Goal: Navigation & Orientation: Understand site structure

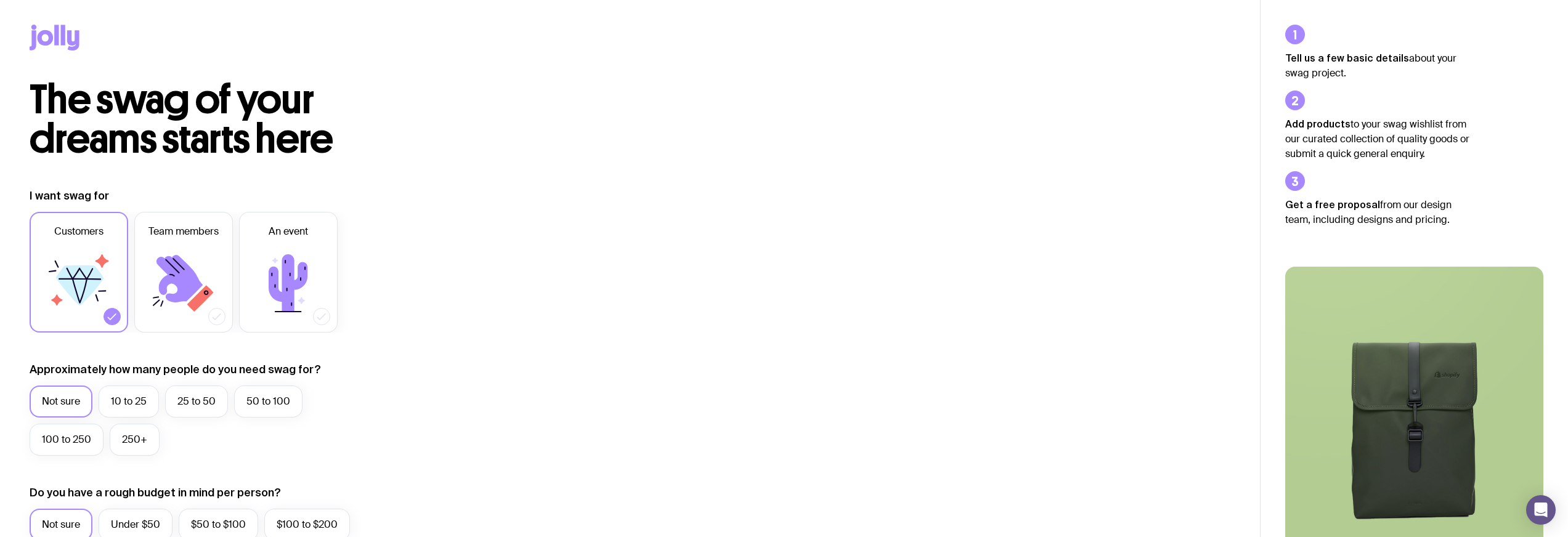
click at [63, 40] on icon at bounding box center [63, 34] width 4 height 20
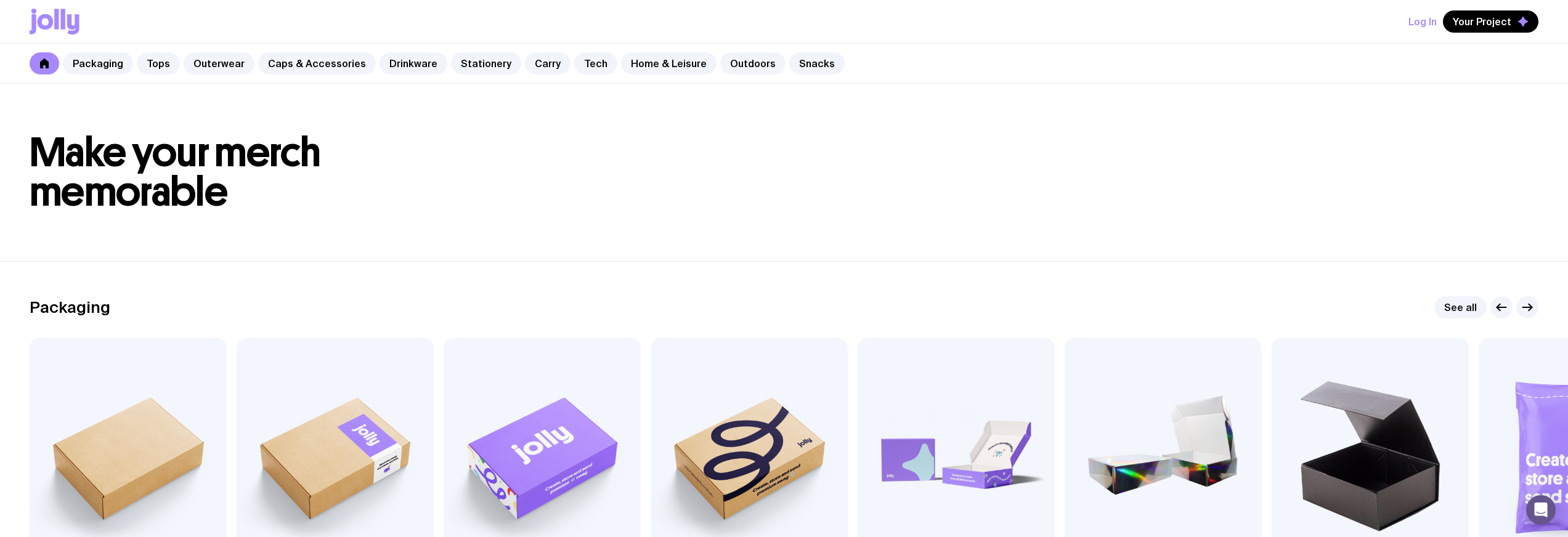
click at [1429, 28] on button "Log In" at bounding box center [1422, 22] width 29 height 22
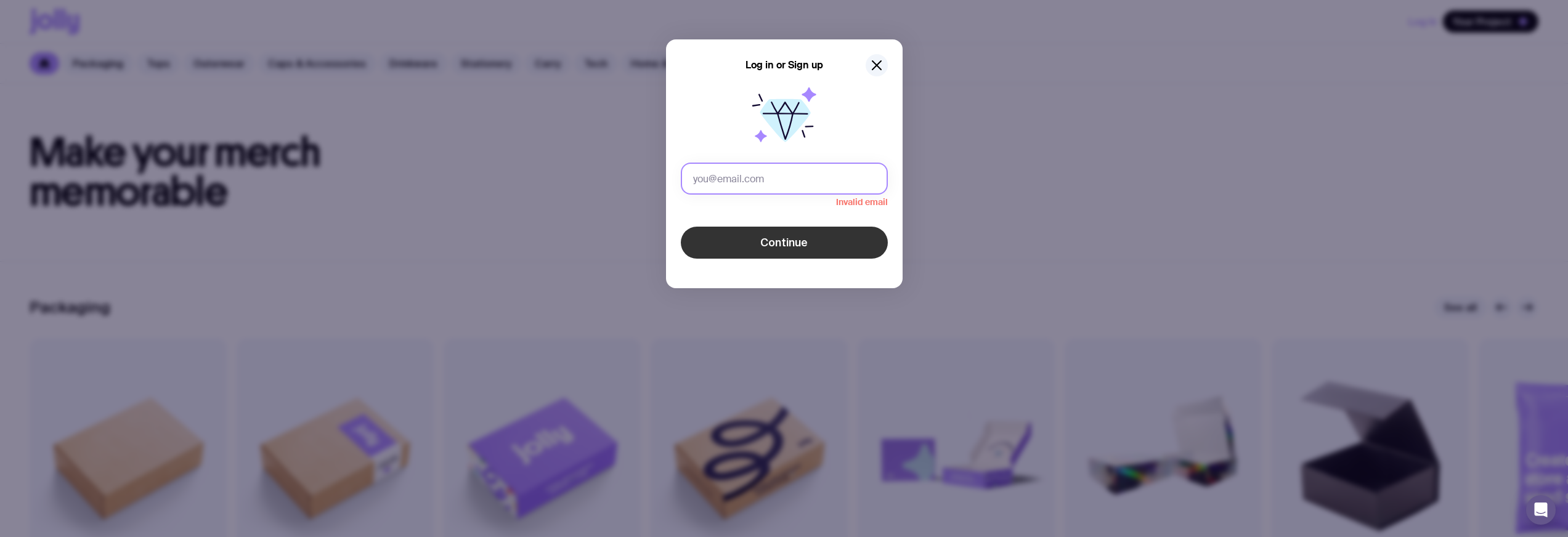
type input "[EMAIL_ADDRESS][DOMAIN_NAME]"
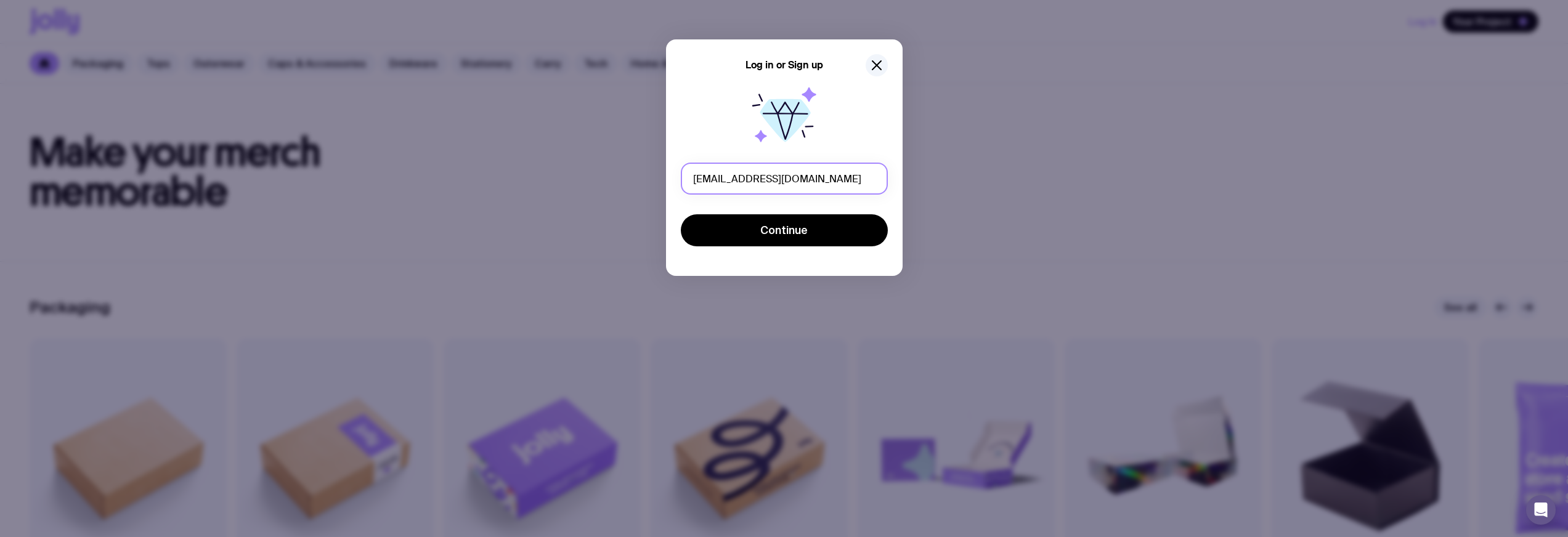
click at [680, 214] on button "Continue" at bounding box center [784, 230] width 207 height 32
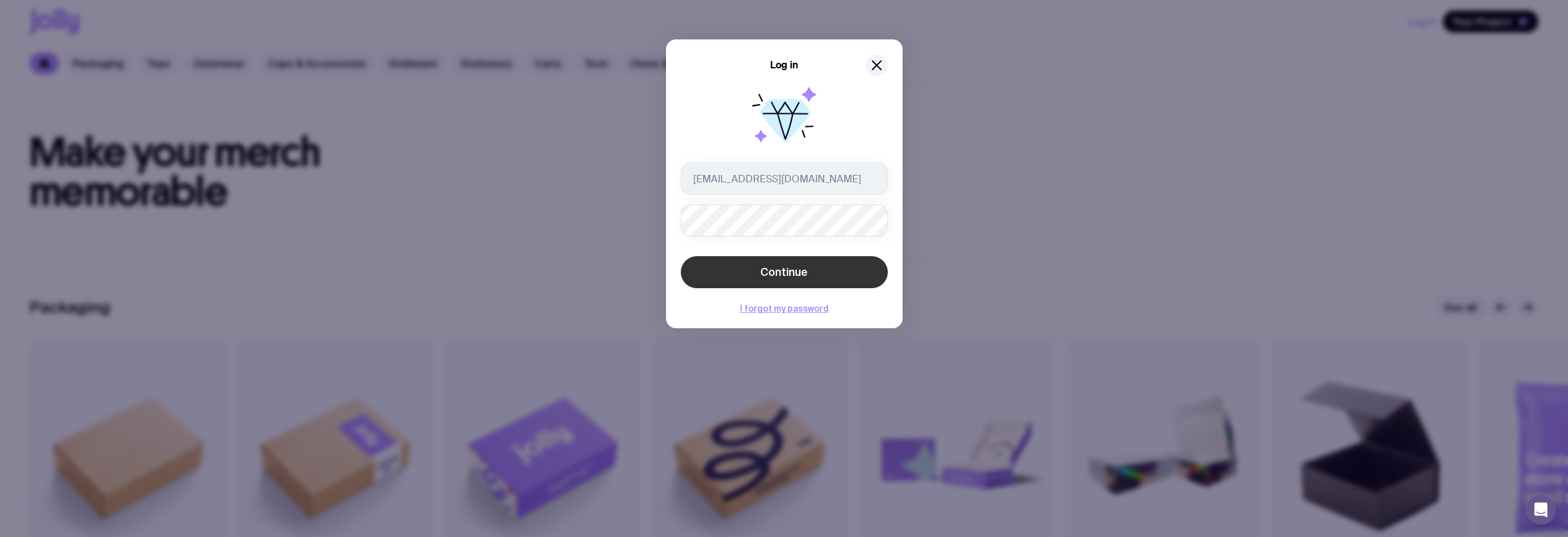
click at [821, 273] on button "Continue" at bounding box center [784, 272] width 207 height 32
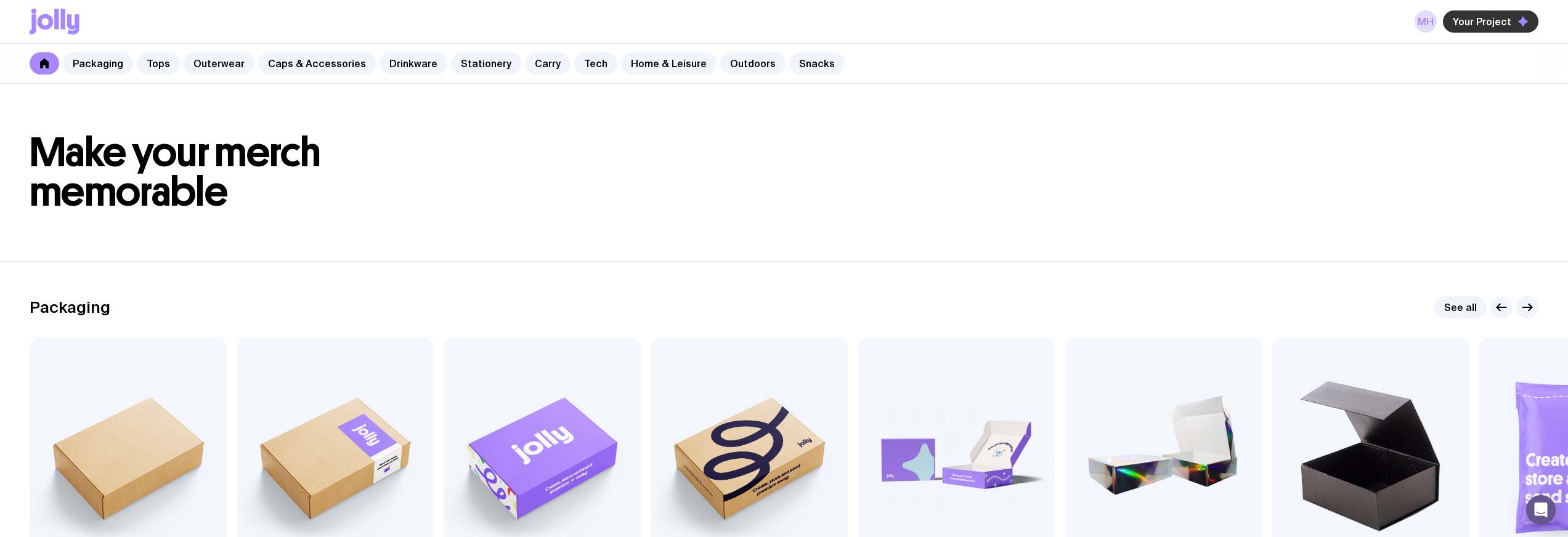
click at [1469, 30] on button "Your Project" at bounding box center [1490, 22] width 95 height 22
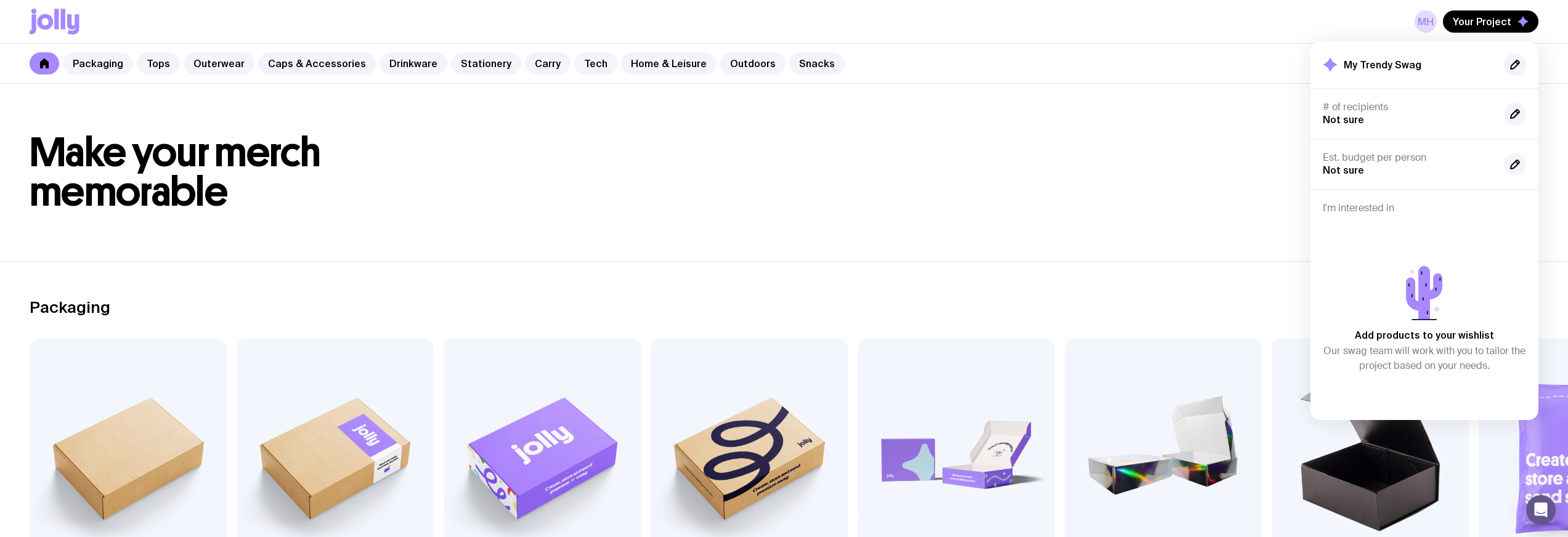
click at [1256, 169] on h1 "Make your merch memorable" at bounding box center [784, 172] width 1509 height 79
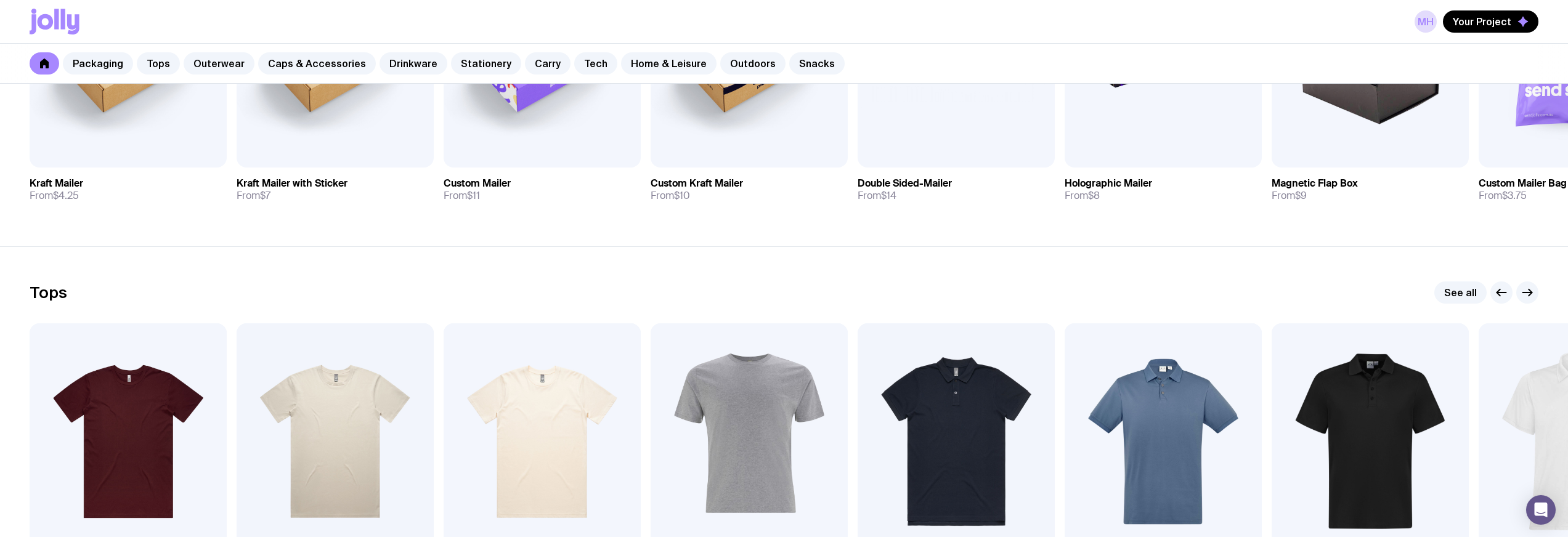
scroll to position [790, 0]
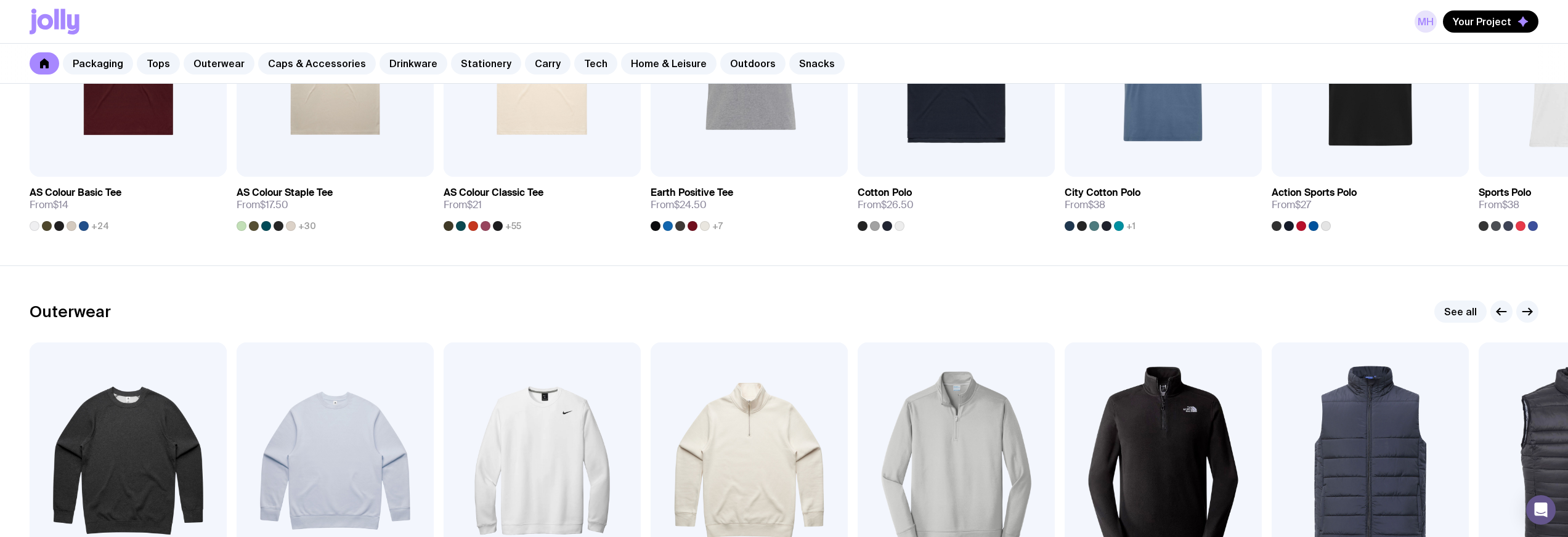
click at [1426, 26] on link "MH" at bounding box center [1425, 22] width 22 height 22
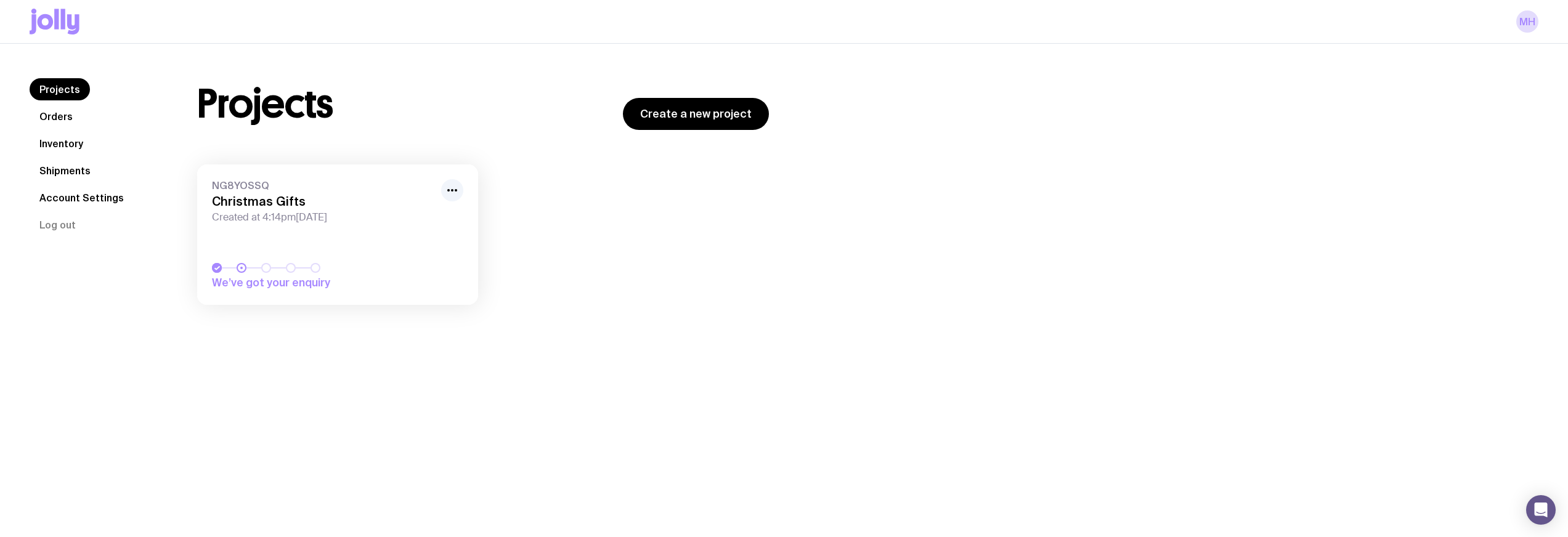
click at [408, 255] on link "NG8YOSSQ Christmas Gifts Created at 4:14pm[DATE] We’ve got your enquiry" at bounding box center [337, 234] width 281 height 141
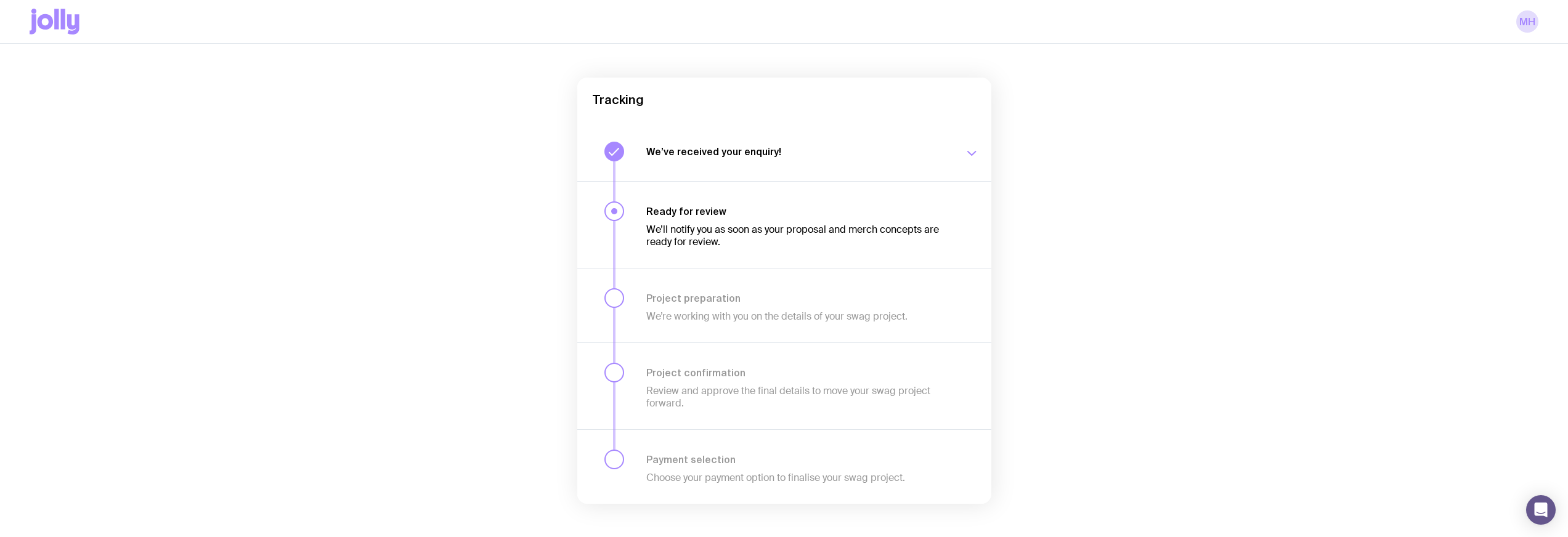
scroll to position [100, 0]
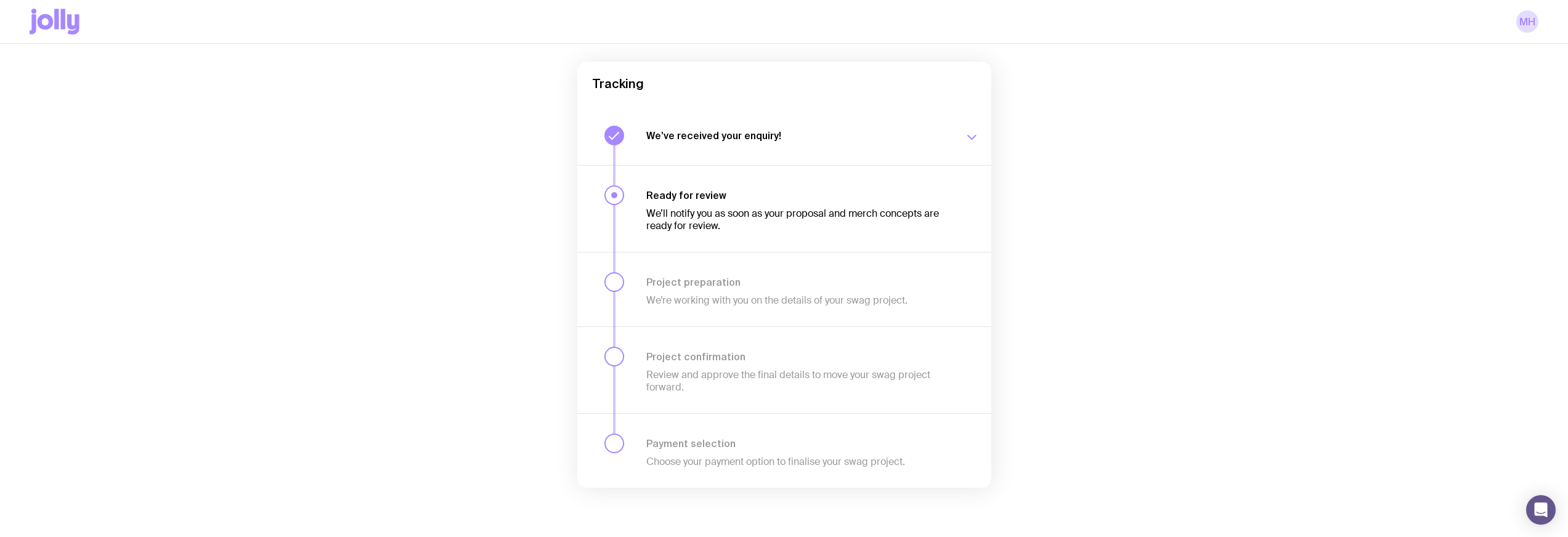
click at [964, 137] on icon "button" at bounding box center [971, 137] width 15 height 15
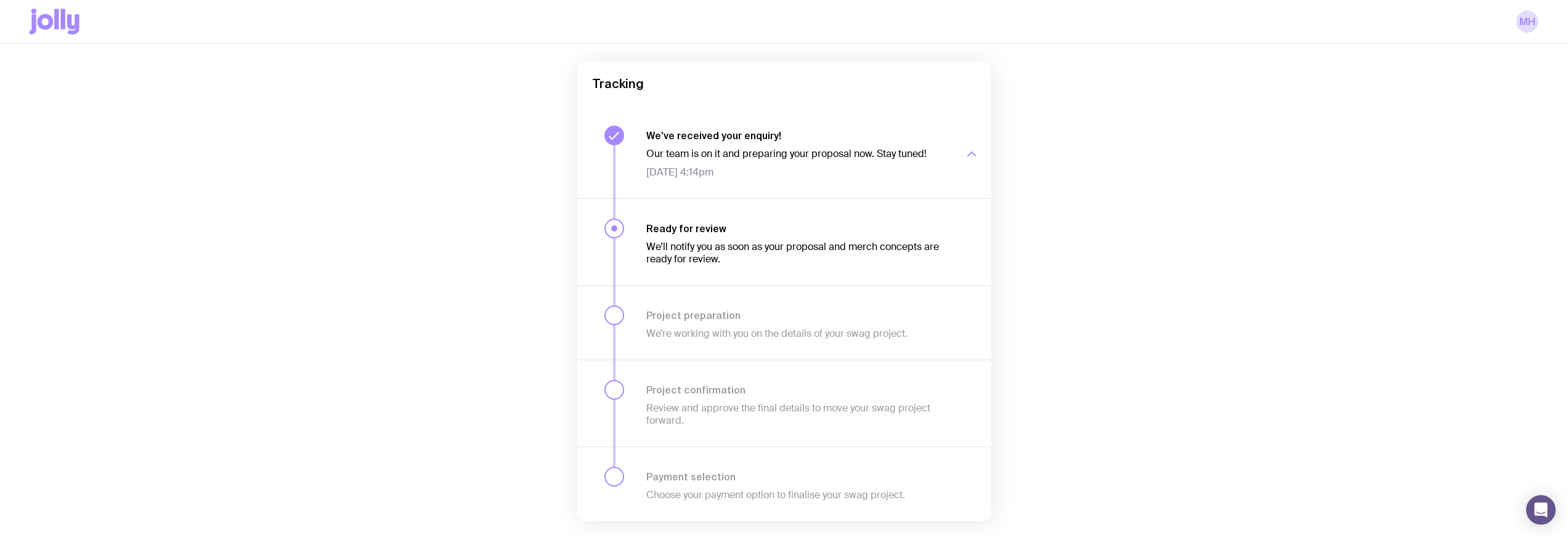
click at [959, 138] on div "We’ve received your enquiry! Our team is on it and preparing your proposal now.…" at bounding box center [813, 152] width 333 height 53
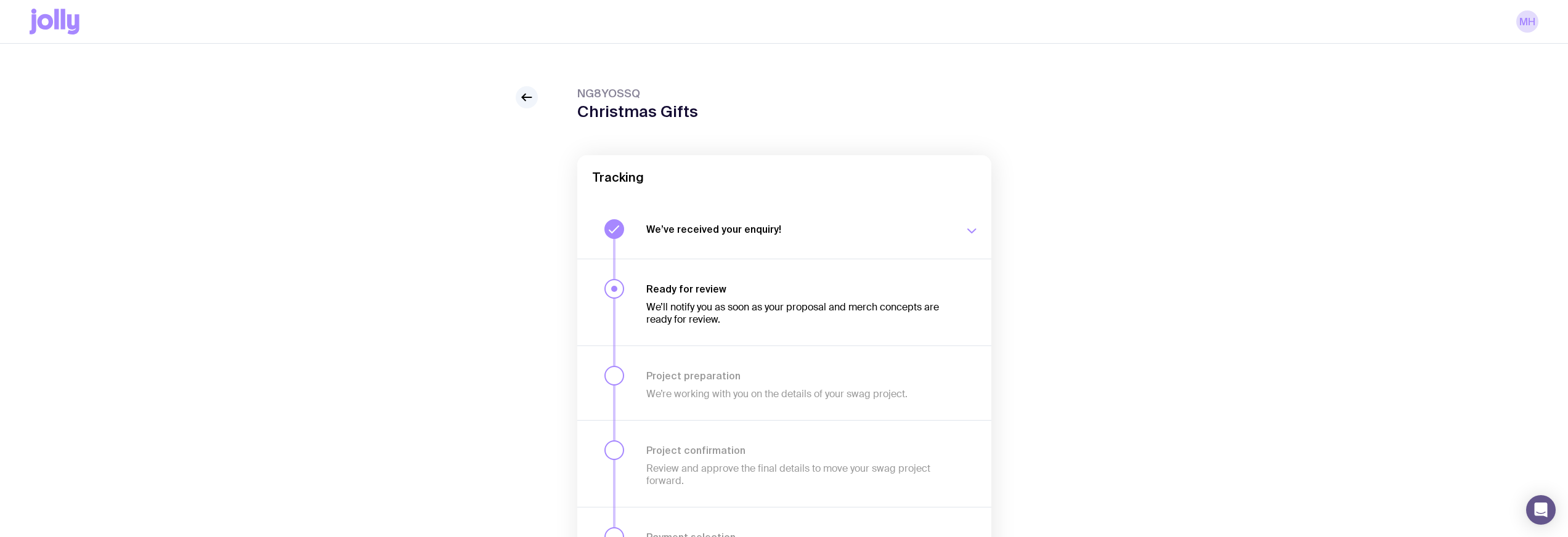
scroll to position [0, 0]
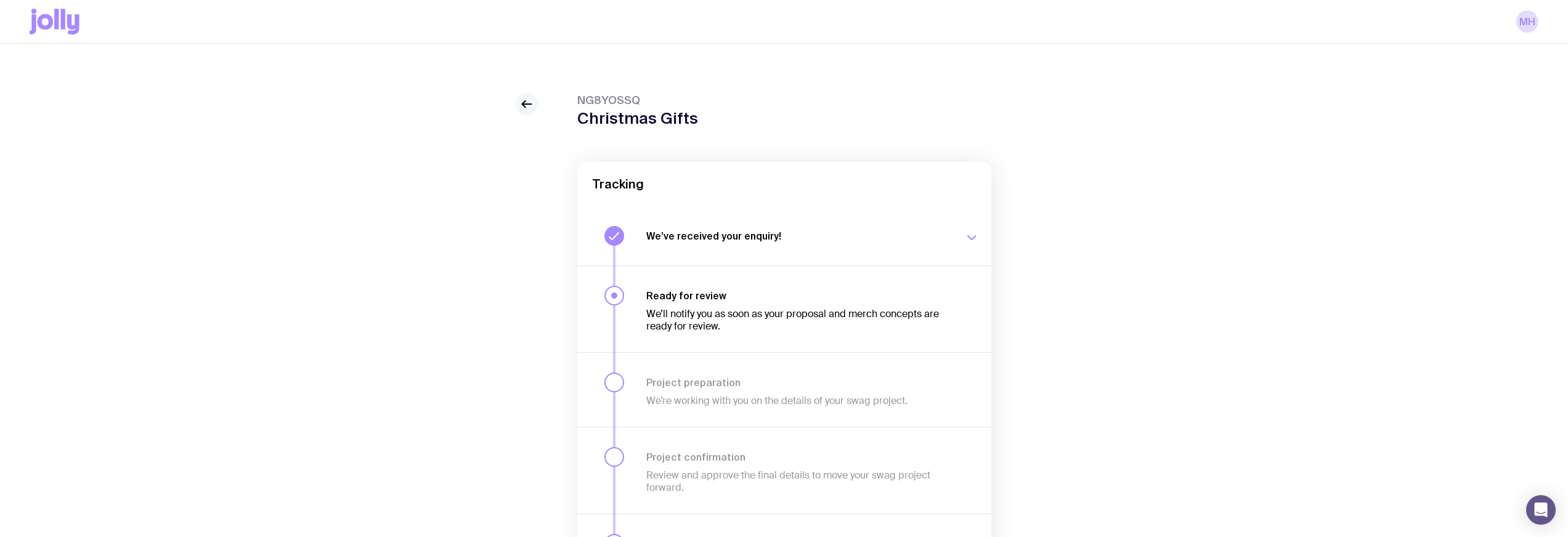
click at [526, 103] on icon at bounding box center [526, 104] width 15 height 15
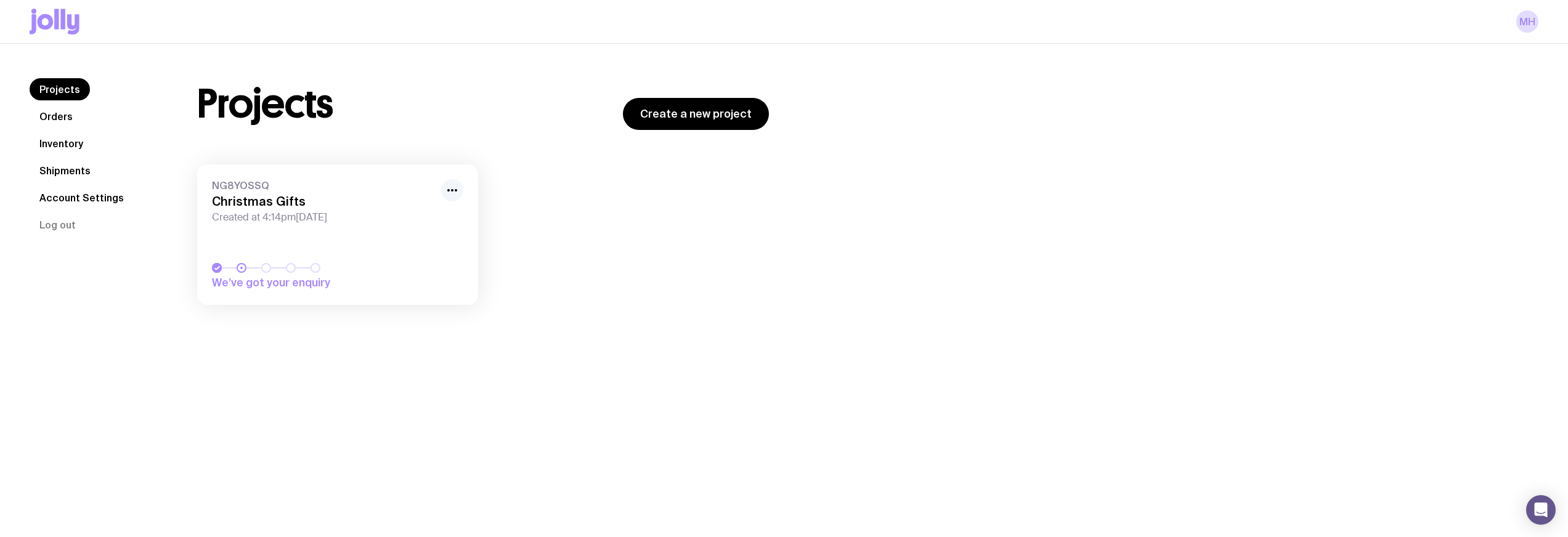
click at [445, 186] on icon "button" at bounding box center [451, 190] width 15 height 15
click at [445, 129] on div "Projects Create a new project" at bounding box center [483, 104] width 572 height 51
click at [65, 118] on link "Orders" at bounding box center [56, 116] width 53 height 22
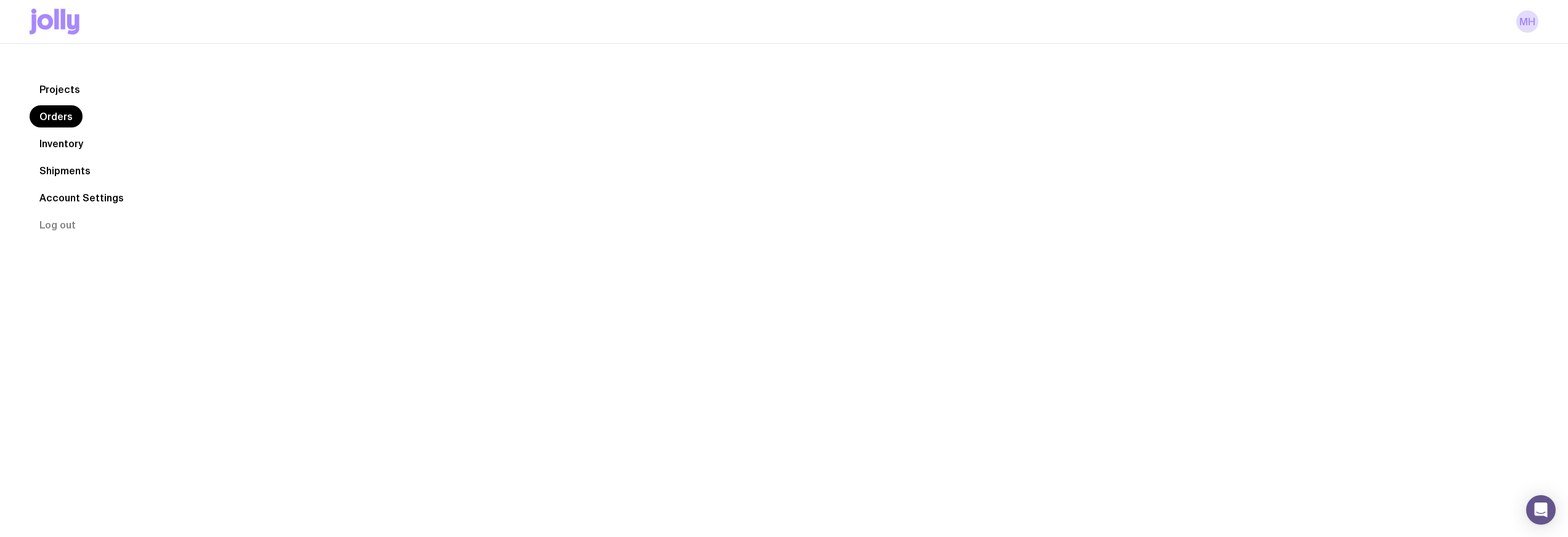
click at [67, 148] on link "Inventory" at bounding box center [61, 143] width 63 height 22
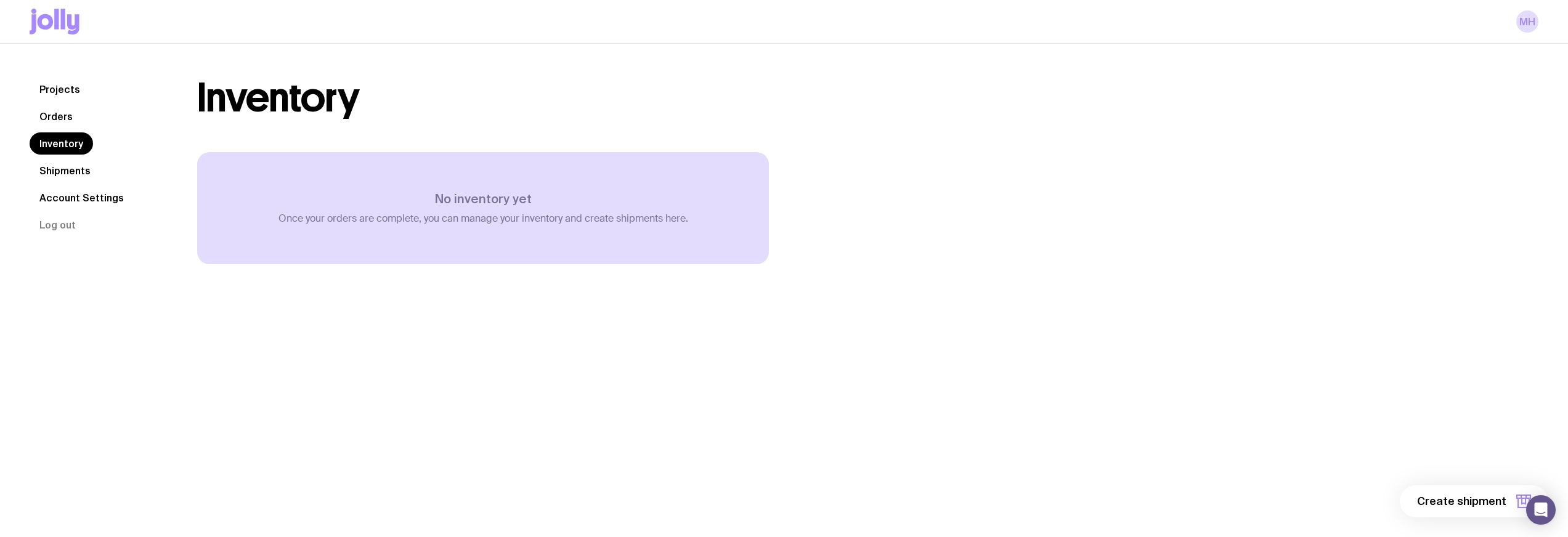
click at [58, 170] on link "Shipments" at bounding box center [65, 170] width 71 height 22
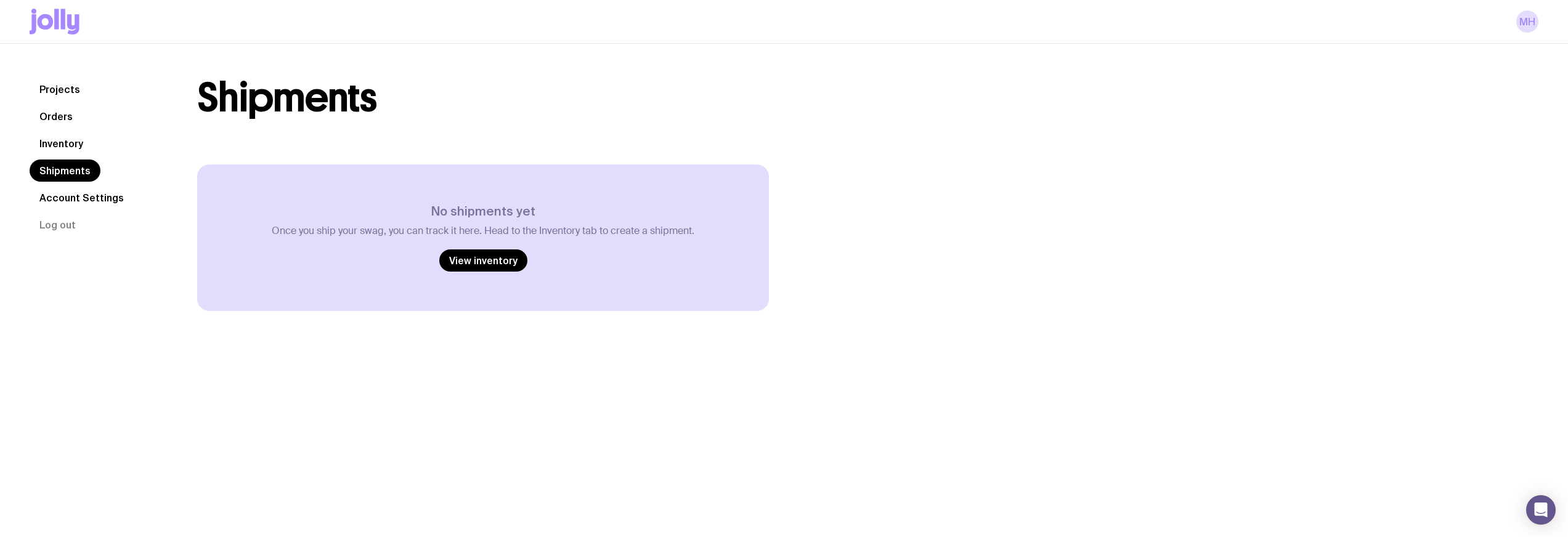
click at [76, 197] on link "Account Settings" at bounding box center [82, 198] width 104 height 22
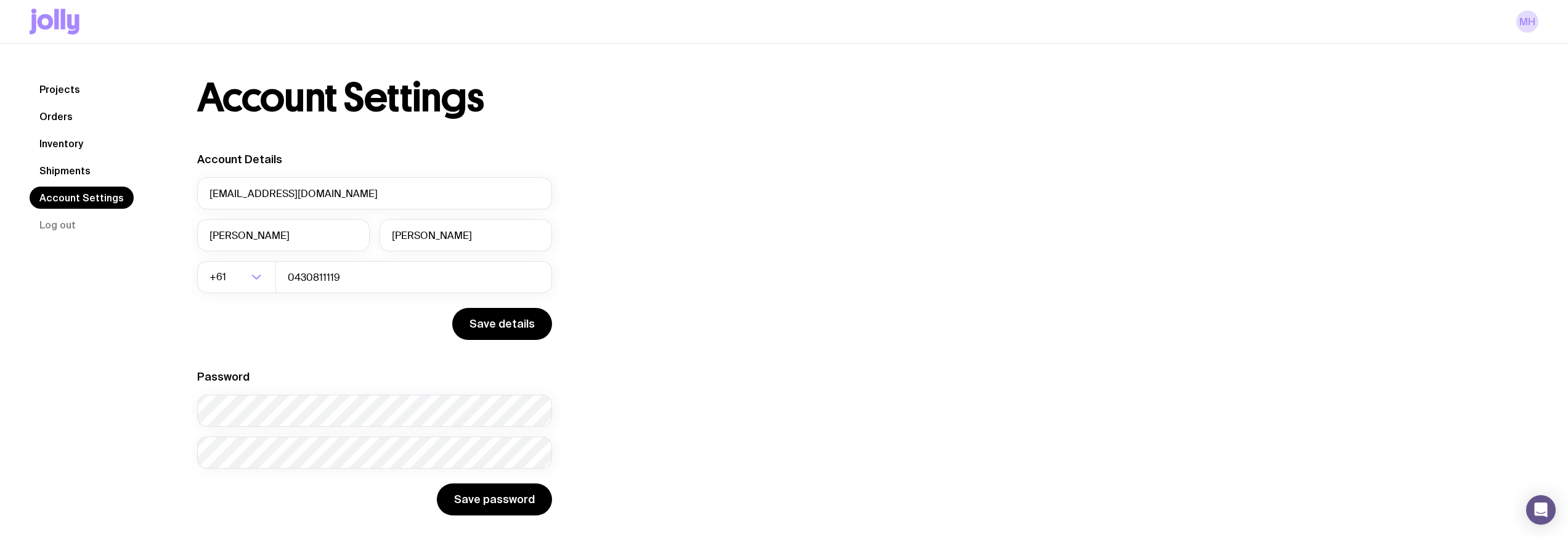
click at [64, 7] on div "MH" at bounding box center [784, 22] width 1509 height 43
click at [66, 24] on icon at bounding box center [55, 21] width 50 height 26
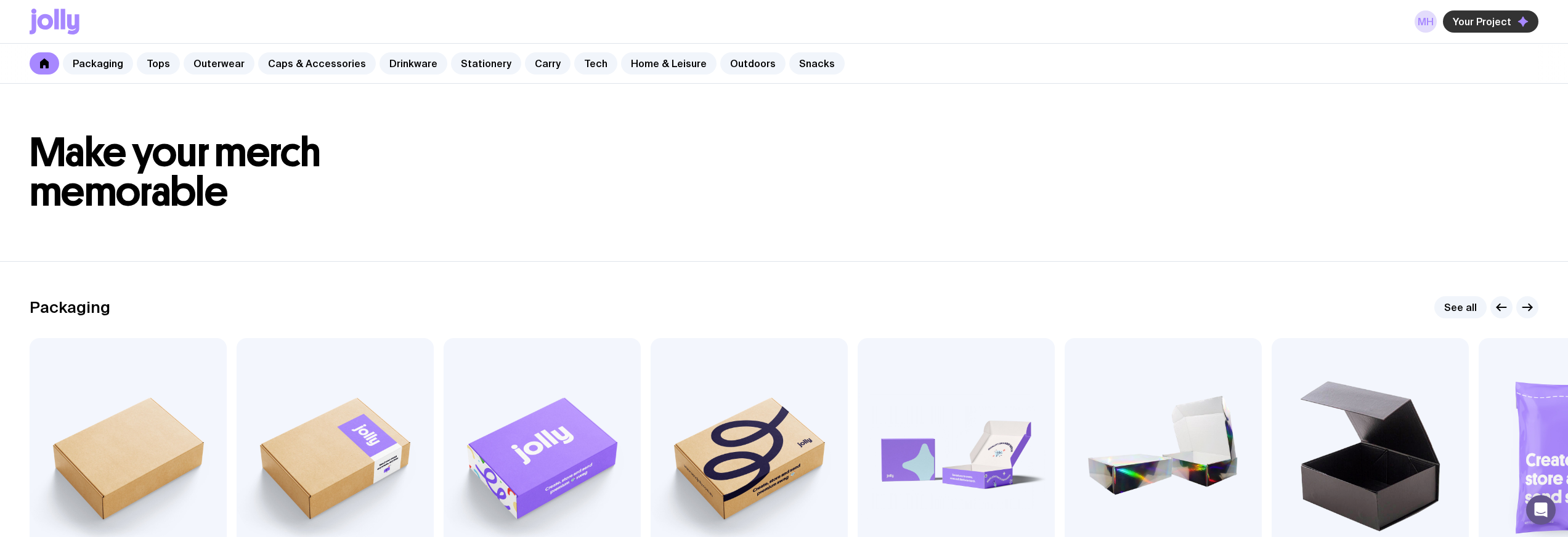
click at [1465, 24] on span "Your Project" at bounding box center [1482, 22] width 58 height 13
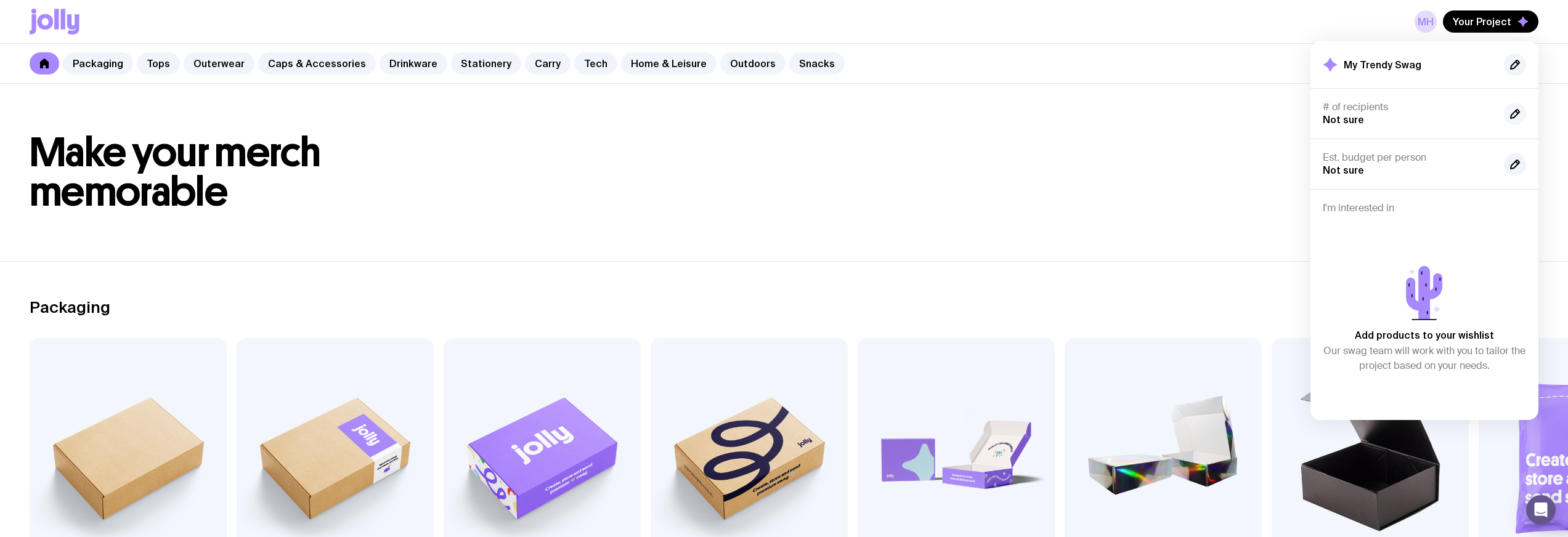
click at [1519, 115] on icon "button" at bounding box center [1514, 113] width 15 height 15
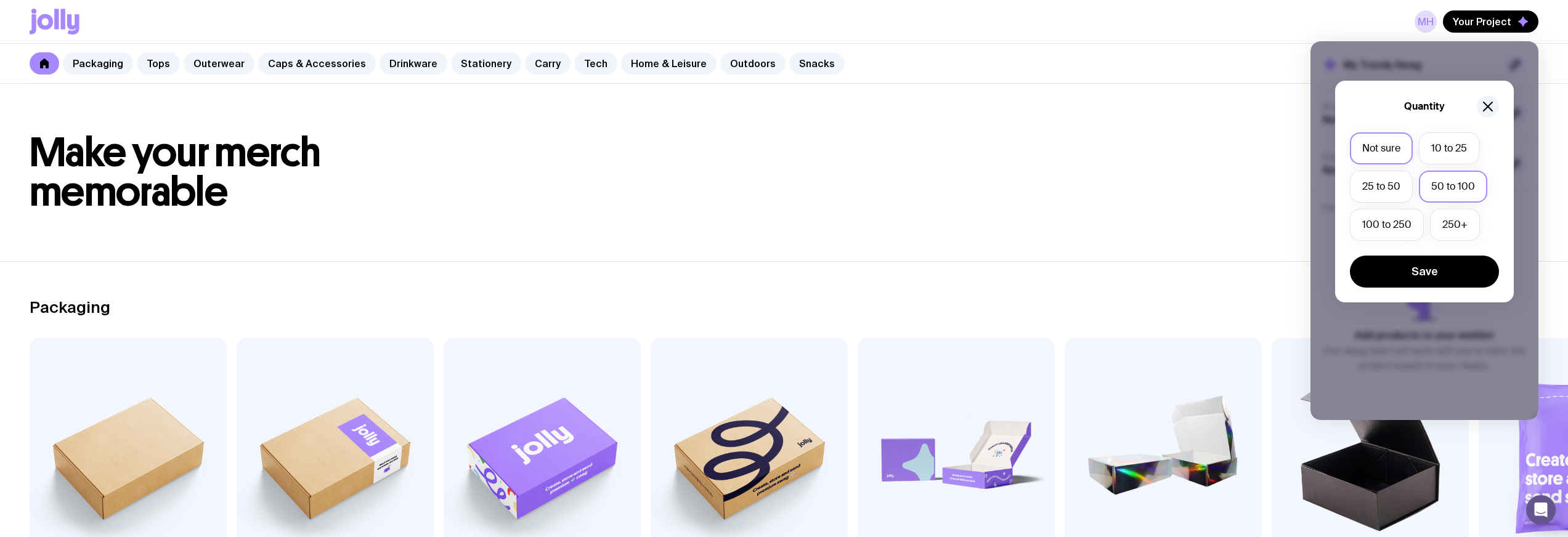
click at [1438, 184] on label "50 to 100" at bounding box center [1453, 186] width 68 height 32
click at [0, 0] on input "50 to 100" at bounding box center [0, 0] width 0 height 0
click at [1382, 230] on label "100 to 250" at bounding box center [1386, 225] width 74 height 32
click at [0, 0] on input "100 to 250" at bounding box center [0, 0] width 0 height 0
click at [1402, 269] on button "Save" at bounding box center [1424, 271] width 149 height 32
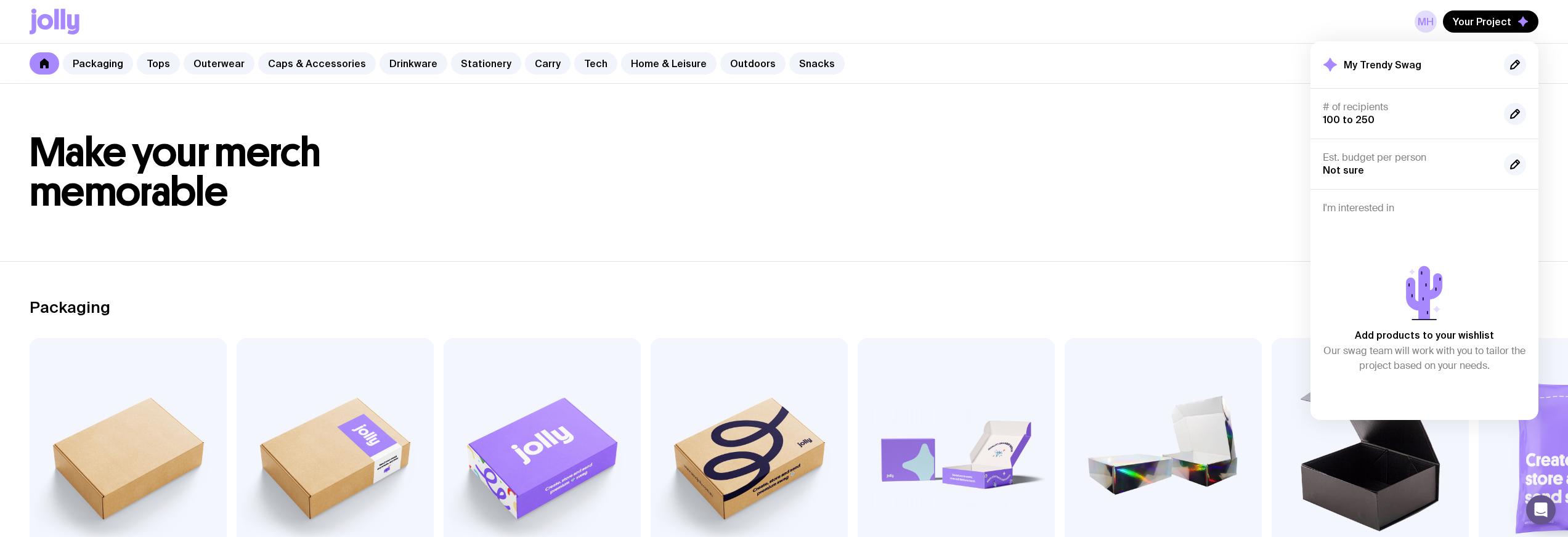
click at [1505, 166] on button "button" at bounding box center [1514, 164] width 22 height 22
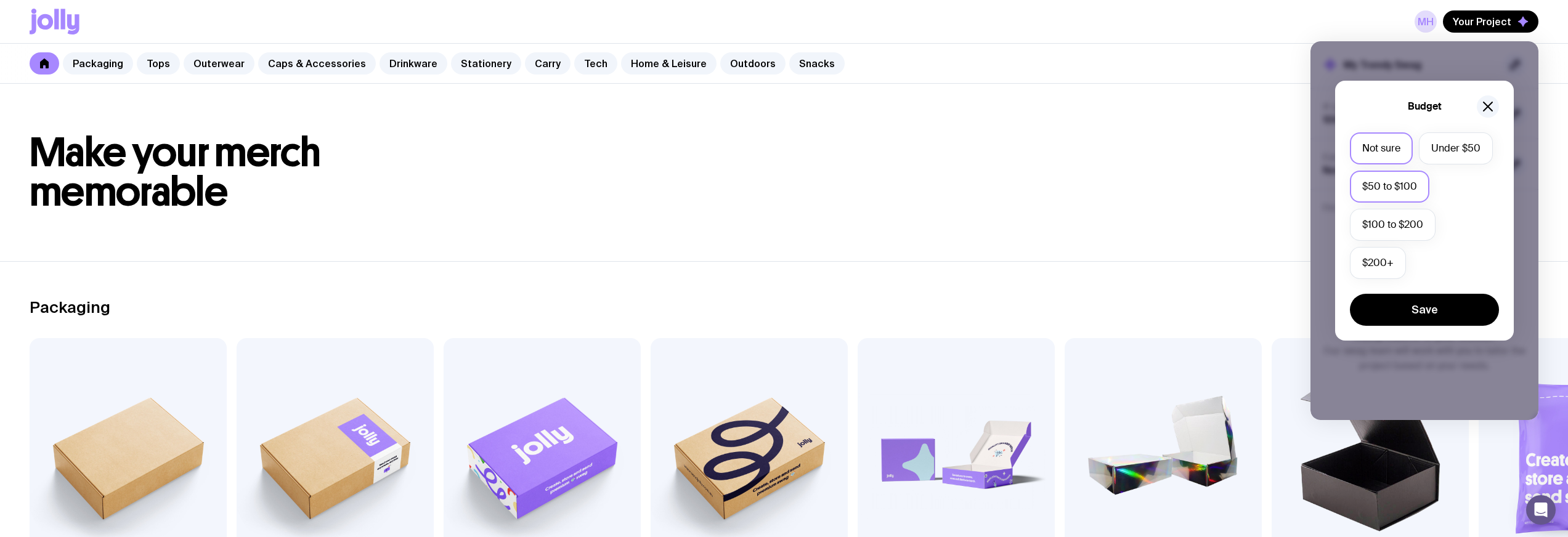
click at [1408, 178] on label "$50 to $100" at bounding box center [1389, 186] width 79 height 32
click at [0, 0] on input "$50 to $100" at bounding box center [0, 0] width 0 height 0
click at [1428, 314] on button "Save" at bounding box center [1424, 310] width 149 height 32
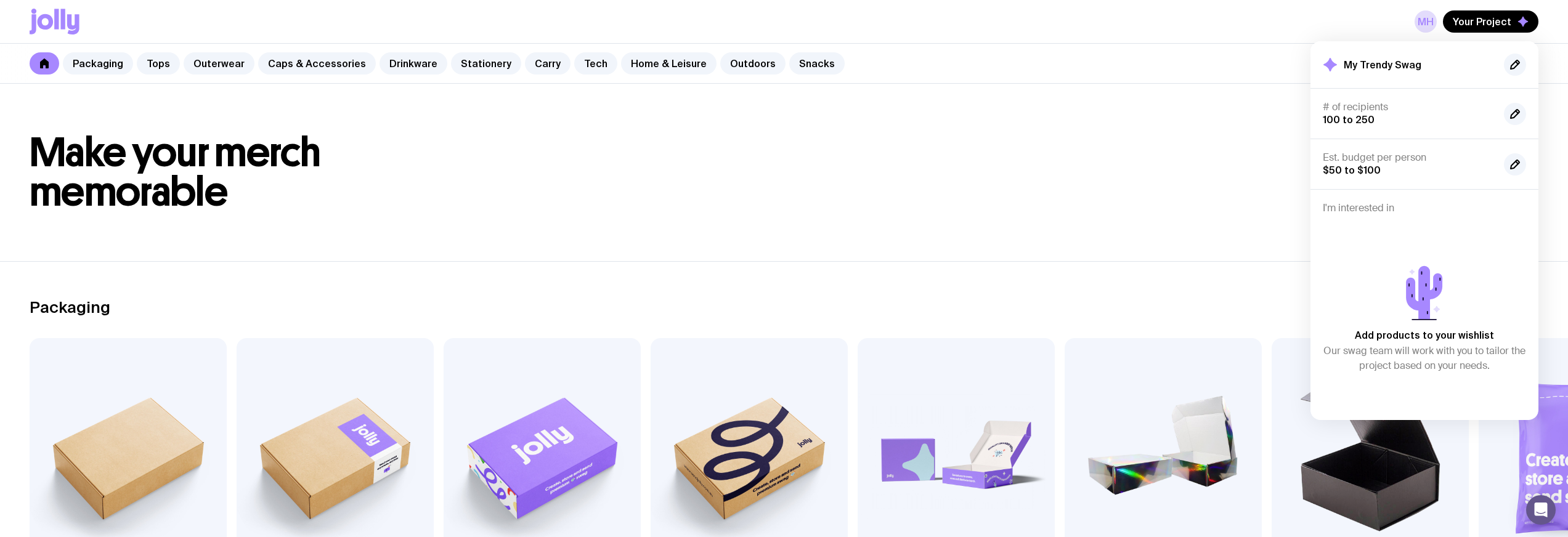
click at [1087, 204] on h1 "Make your merch memorable" at bounding box center [784, 172] width 1509 height 79
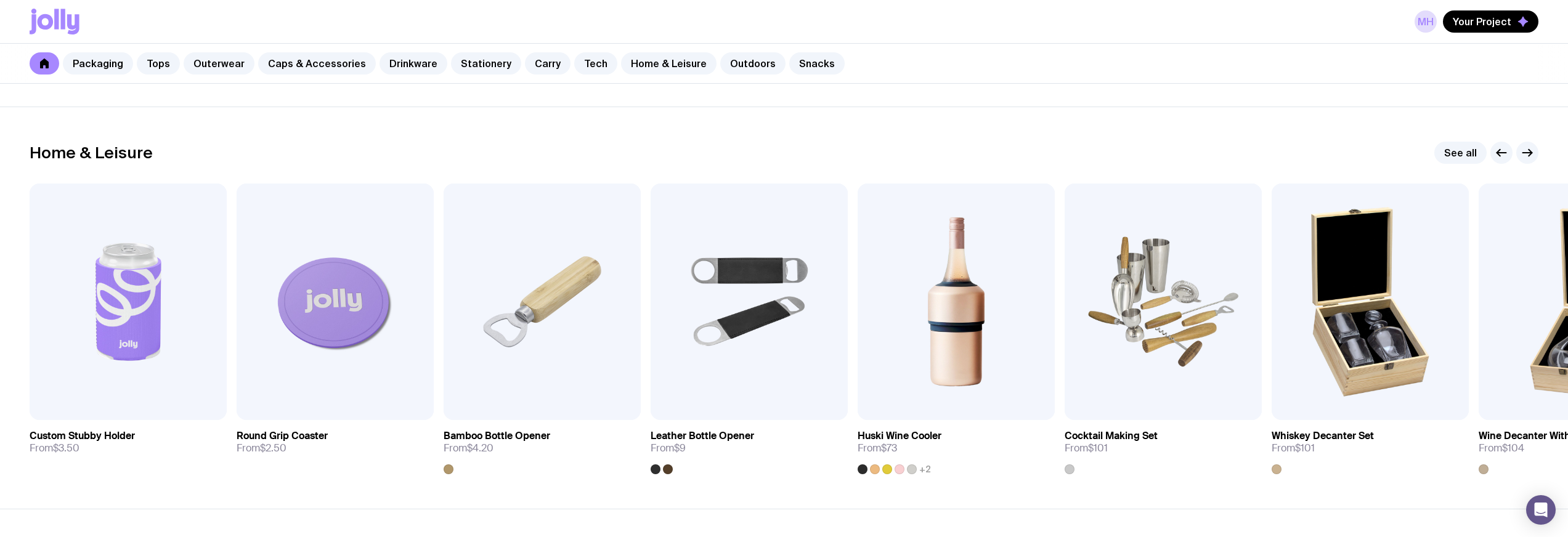
scroll to position [3306, 0]
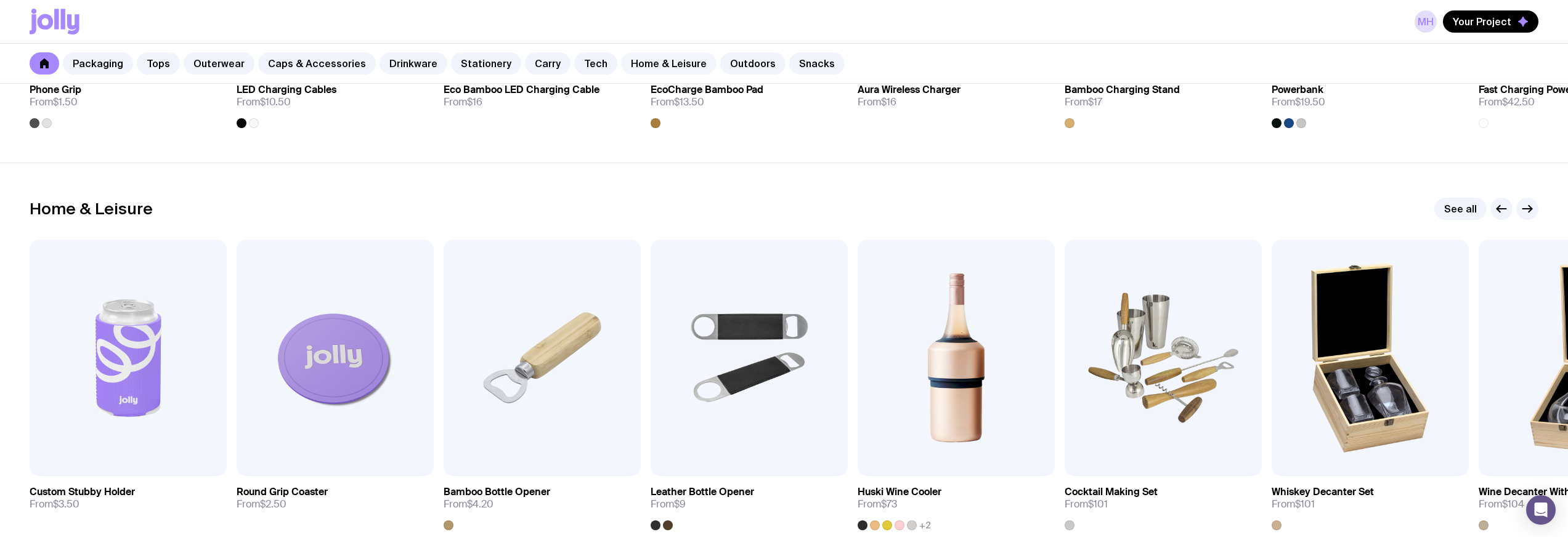
click at [646, 68] on link "Home & Leisure" at bounding box center [669, 63] width 95 height 22
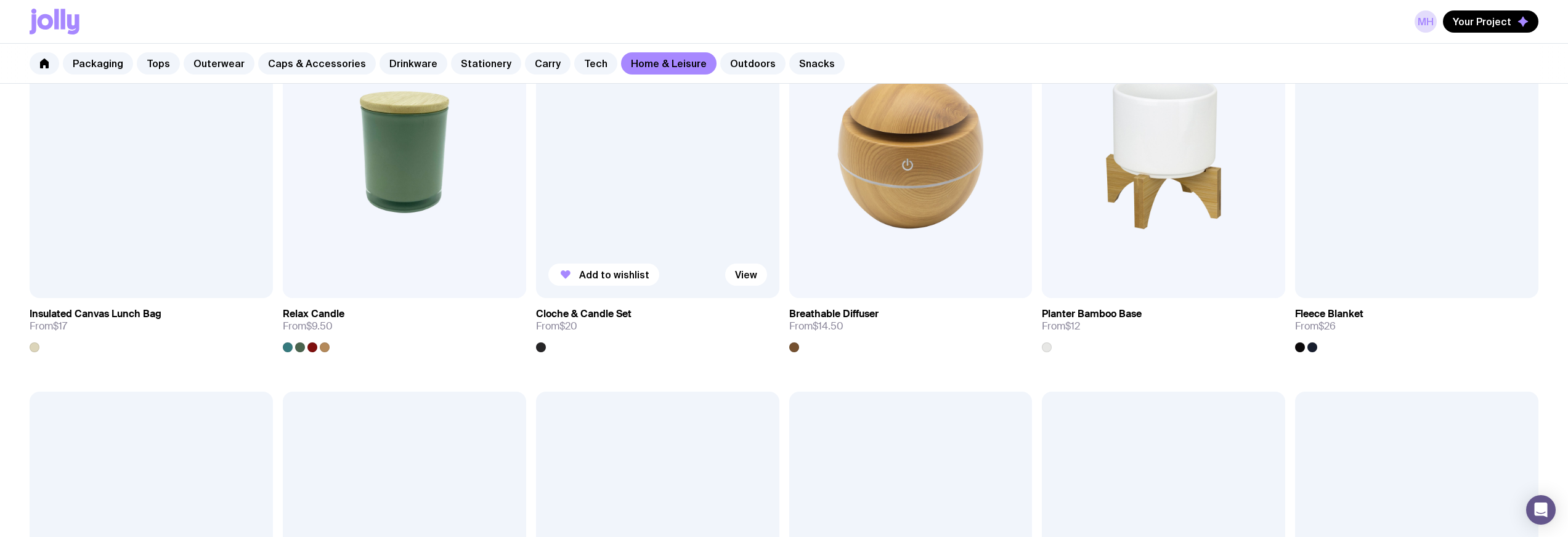
scroll to position [1469, 0]
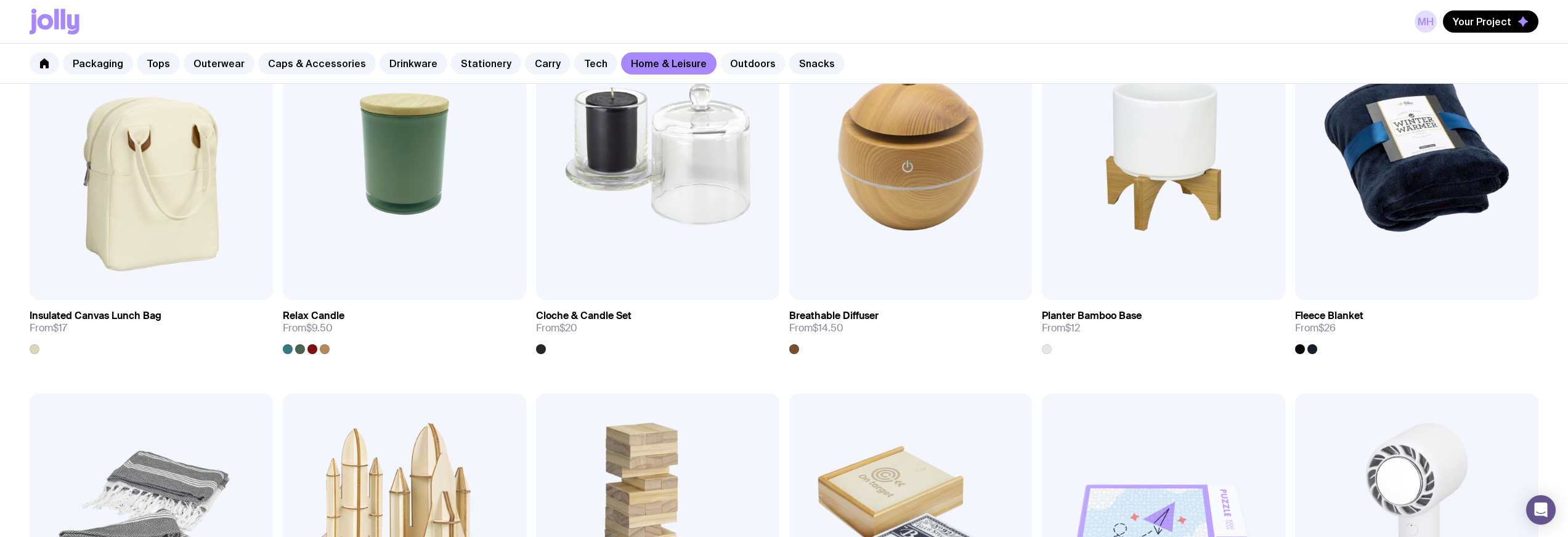
click at [739, 68] on link "Outdoors" at bounding box center [753, 63] width 65 height 22
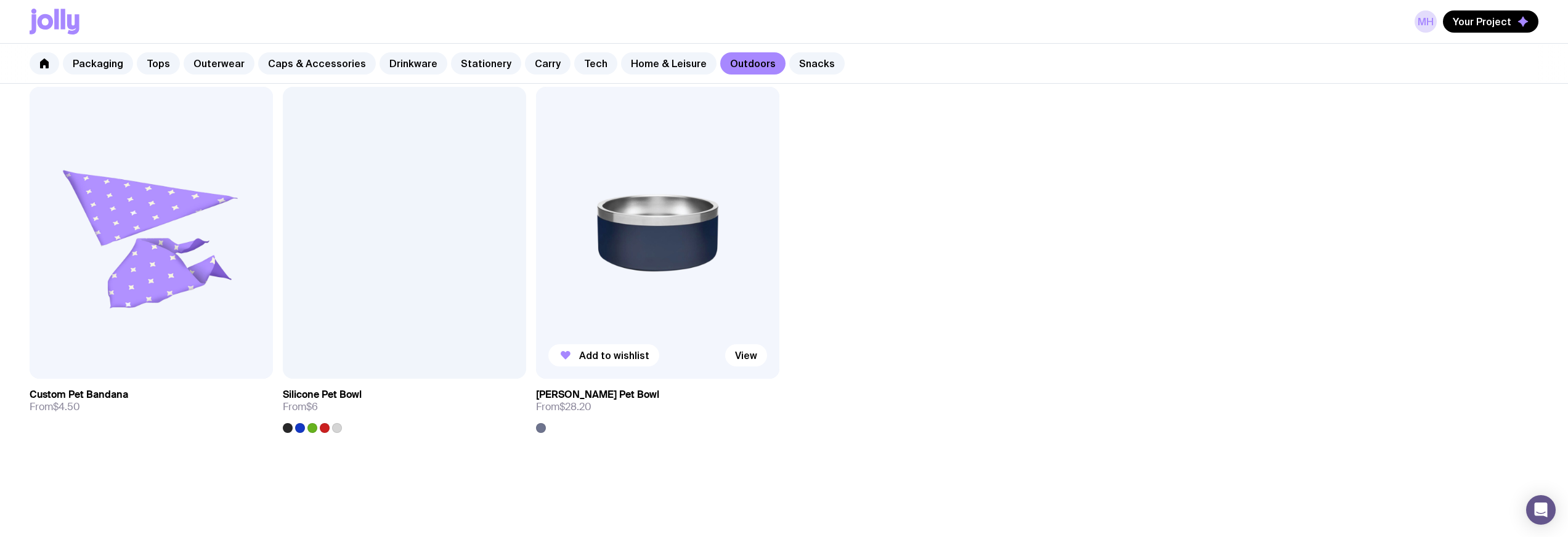
scroll to position [1399, 0]
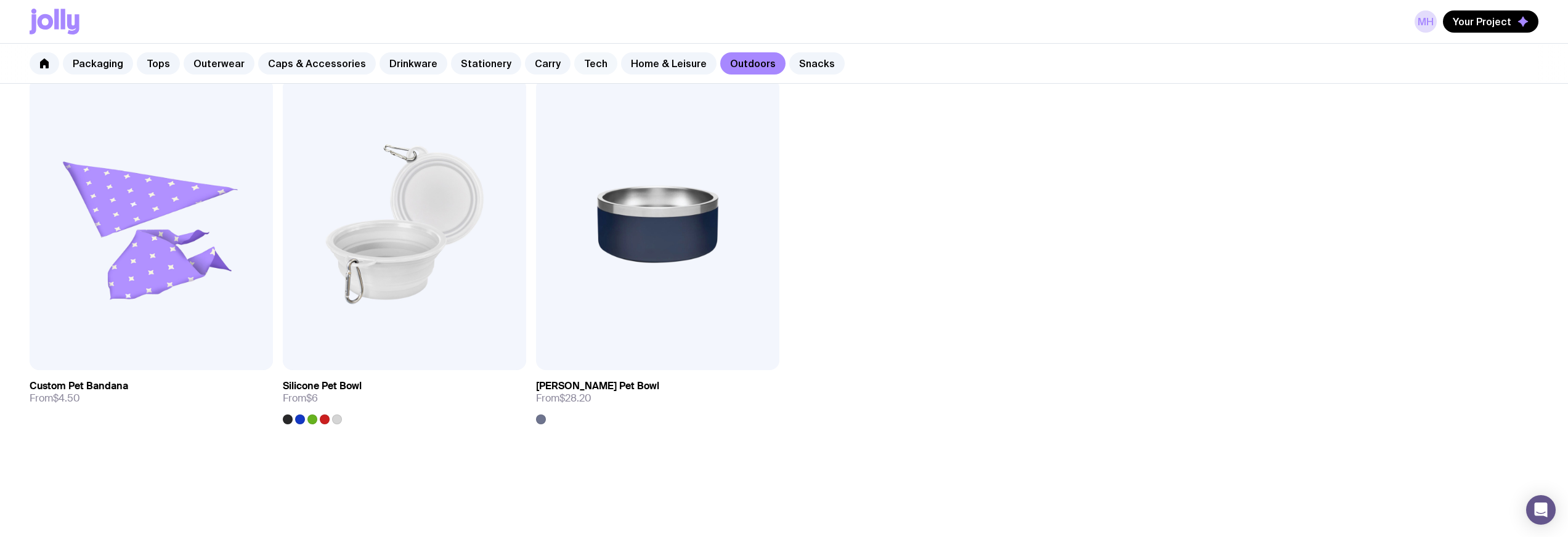
click at [574, 62] on link "Tech" at bounding box center [595, 63] width 43 height 22
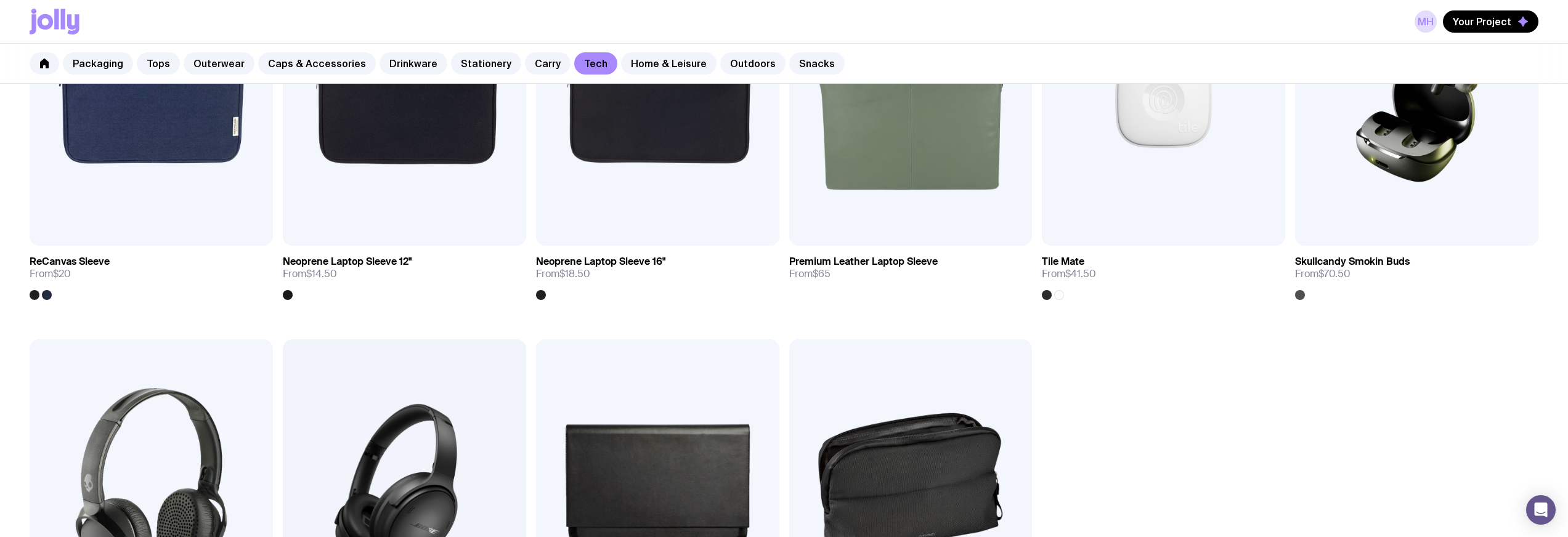
scroll to position [1697, 0]
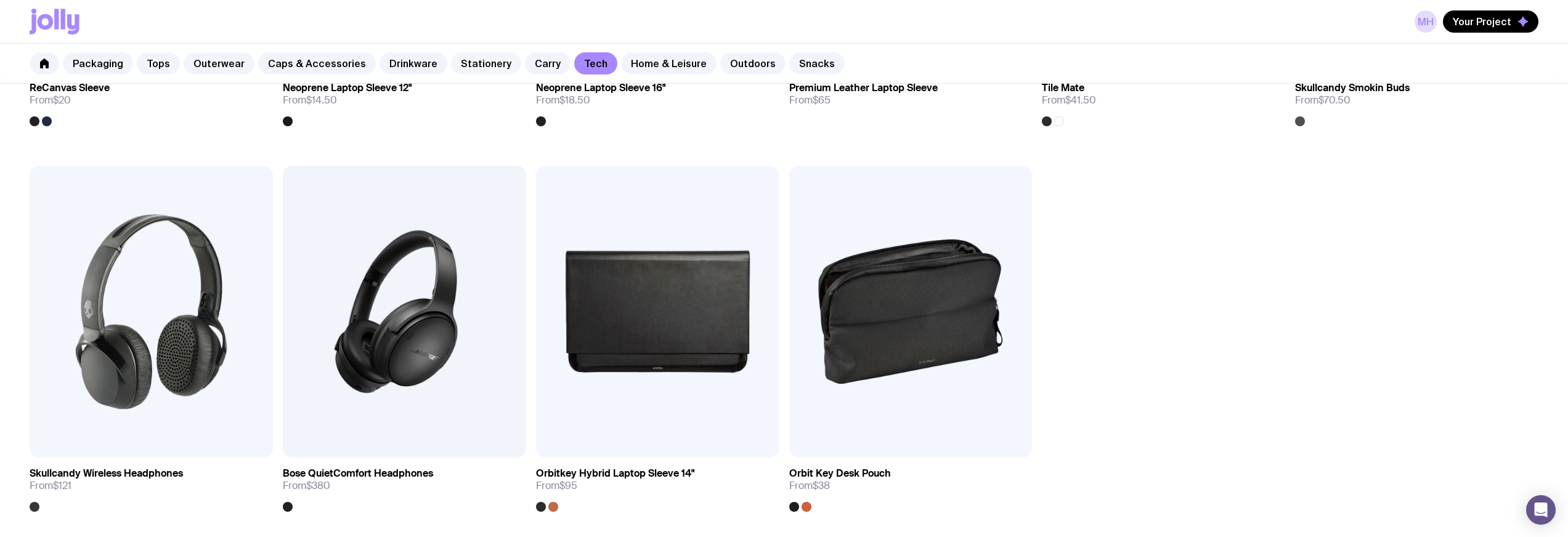
click at [463, 62] on link "Stationery" at bounding box center [486, 63] width 70 height 22
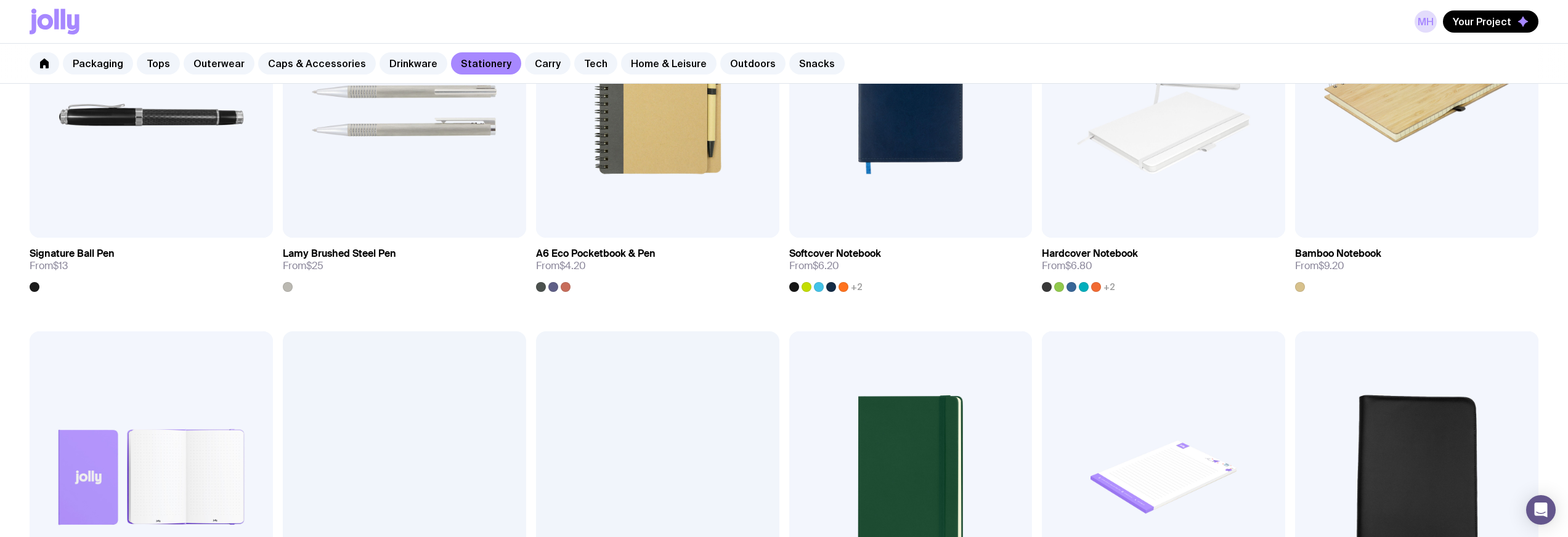
scroll to position [881, 0]
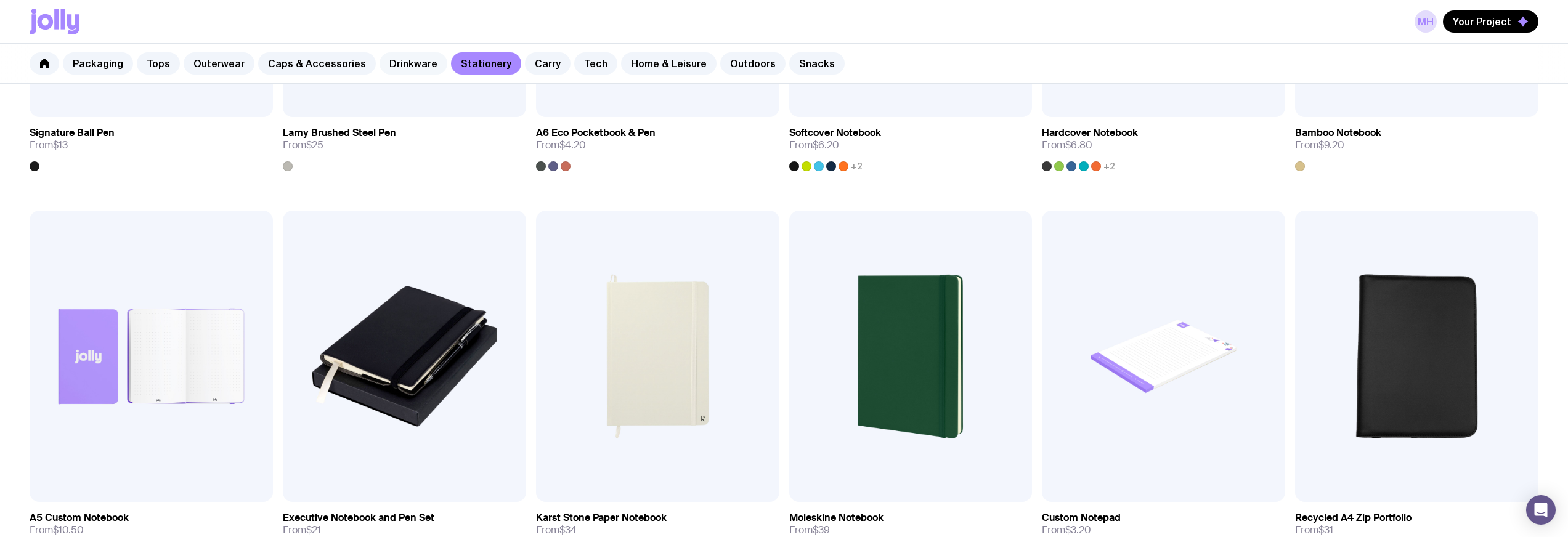
click at [399, 68] on link "Drinkware" at bounding box center [413, 63] width 67 height 22
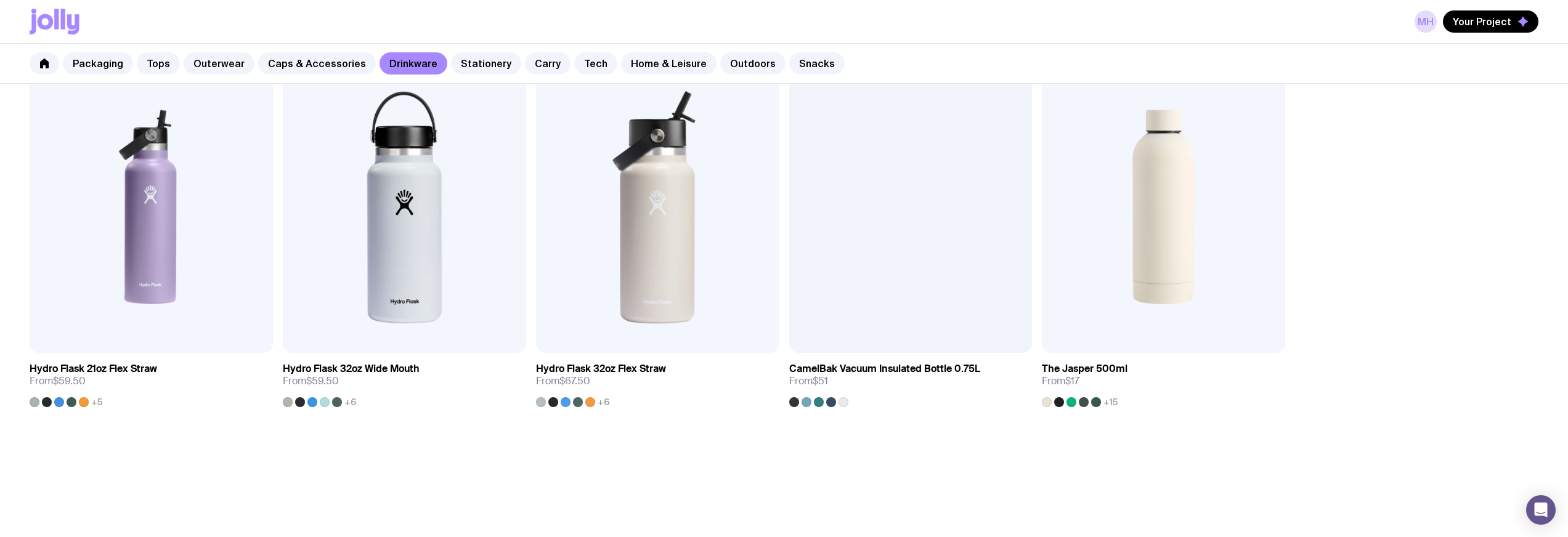
scroll to position [1448, 0]
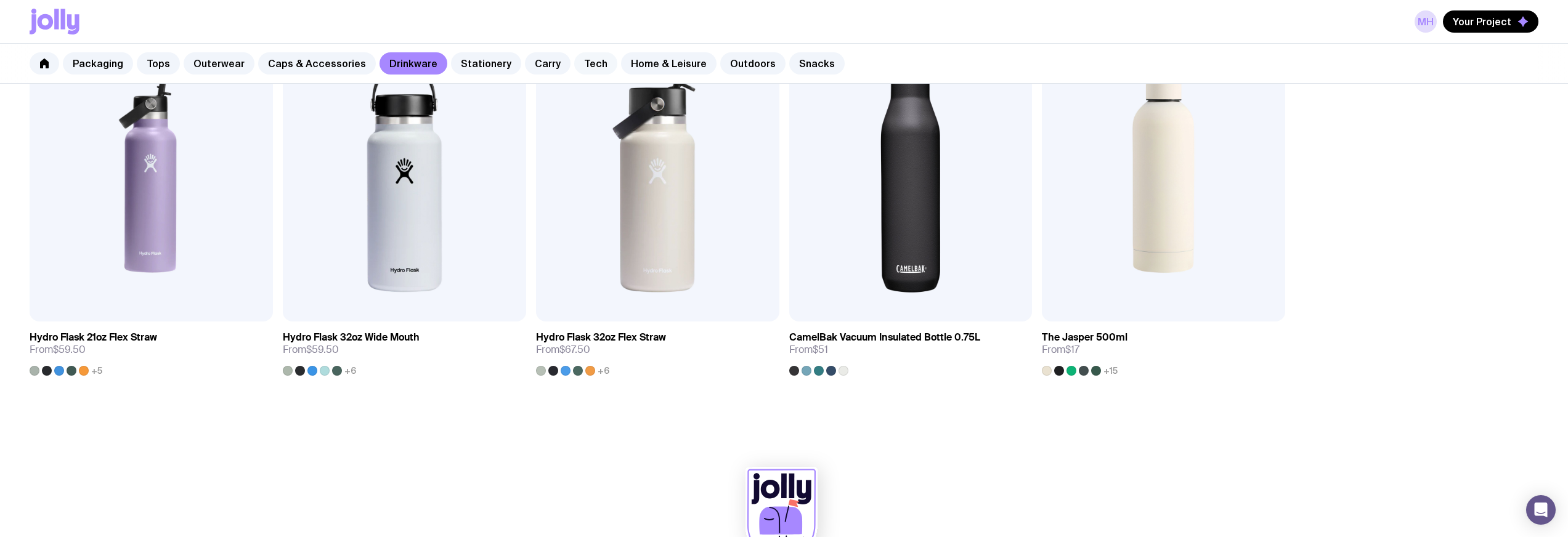
click at [591, 67] on link "Tech" at bounding box center [595, 63] width 43 height 22
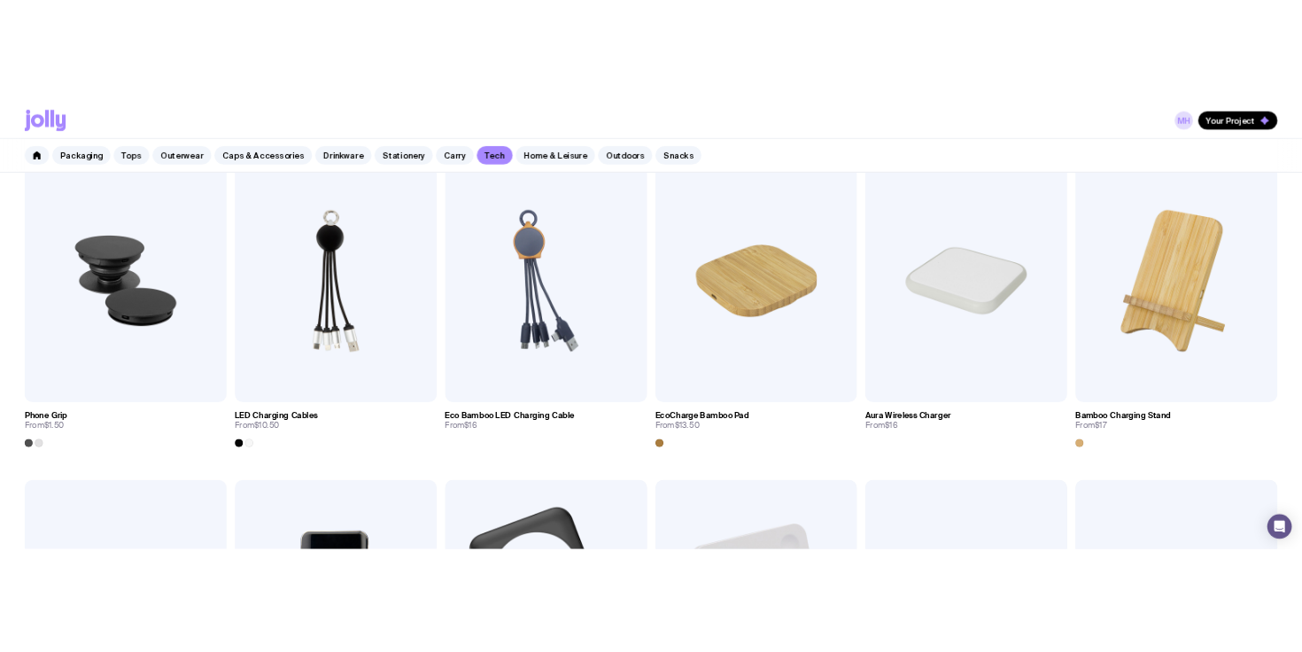
scroll to position [816, 0]
